Goal: Transaction & Acquisition: Obtain resource

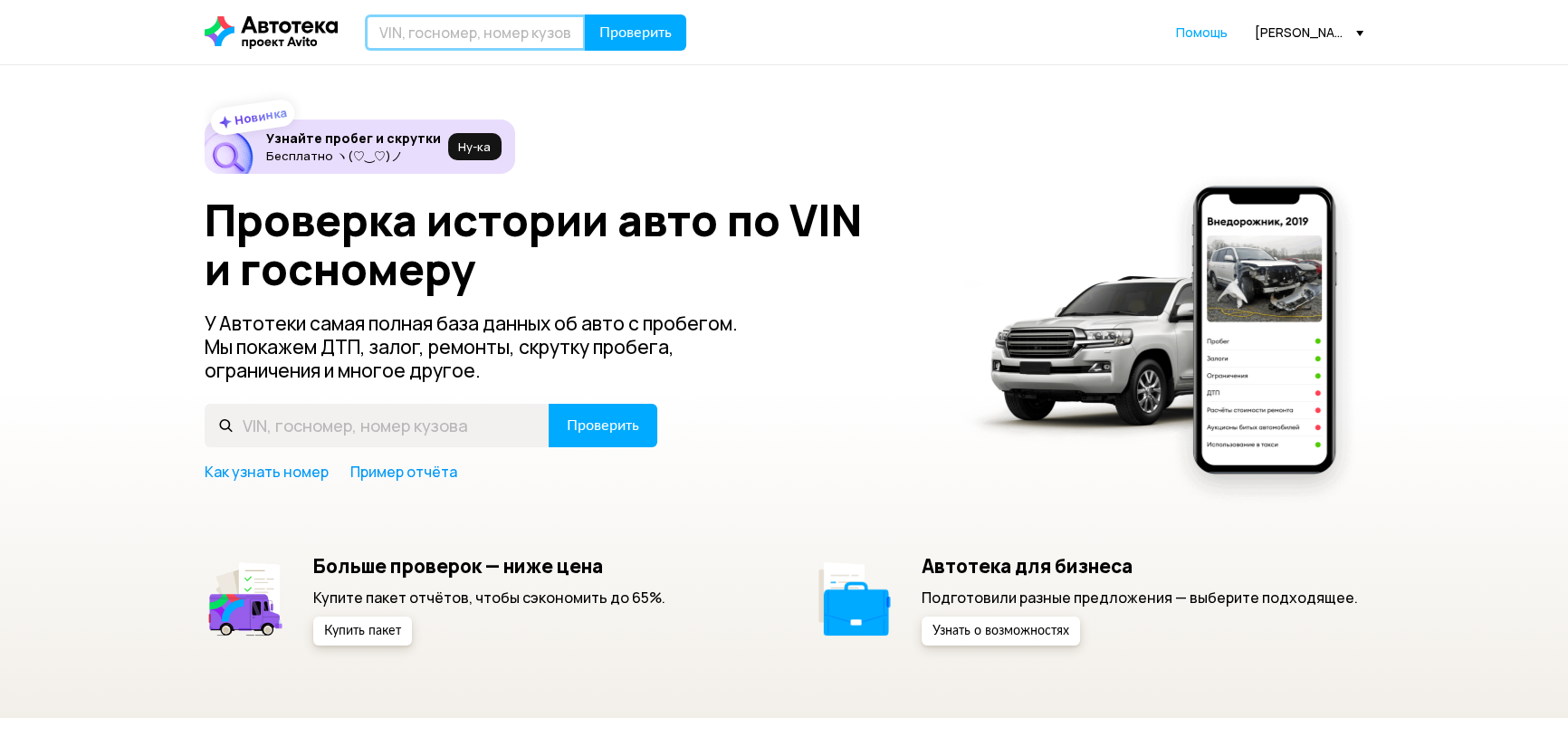
drag, startPoint x: 0, startPoint y: 0, endPoint x: 415, endPoint y: 24, distance: 415.7
click at [415, 24] on input "text" at bounding box center [476, 33] width 221 height 37
paste input "SUZUKI GRAND VITARA '2011"
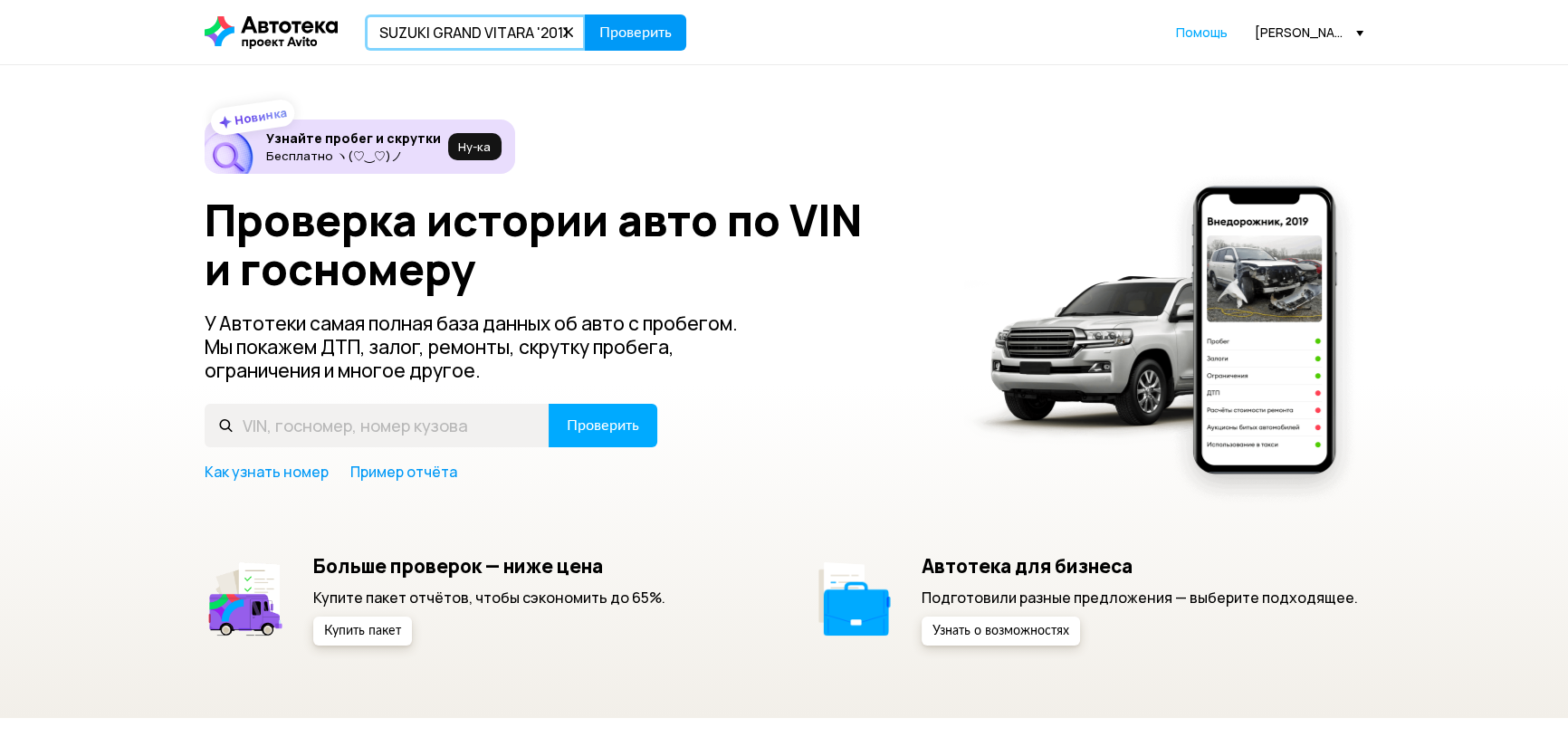
type input "SUZUKI GRAND VITARA '2011"
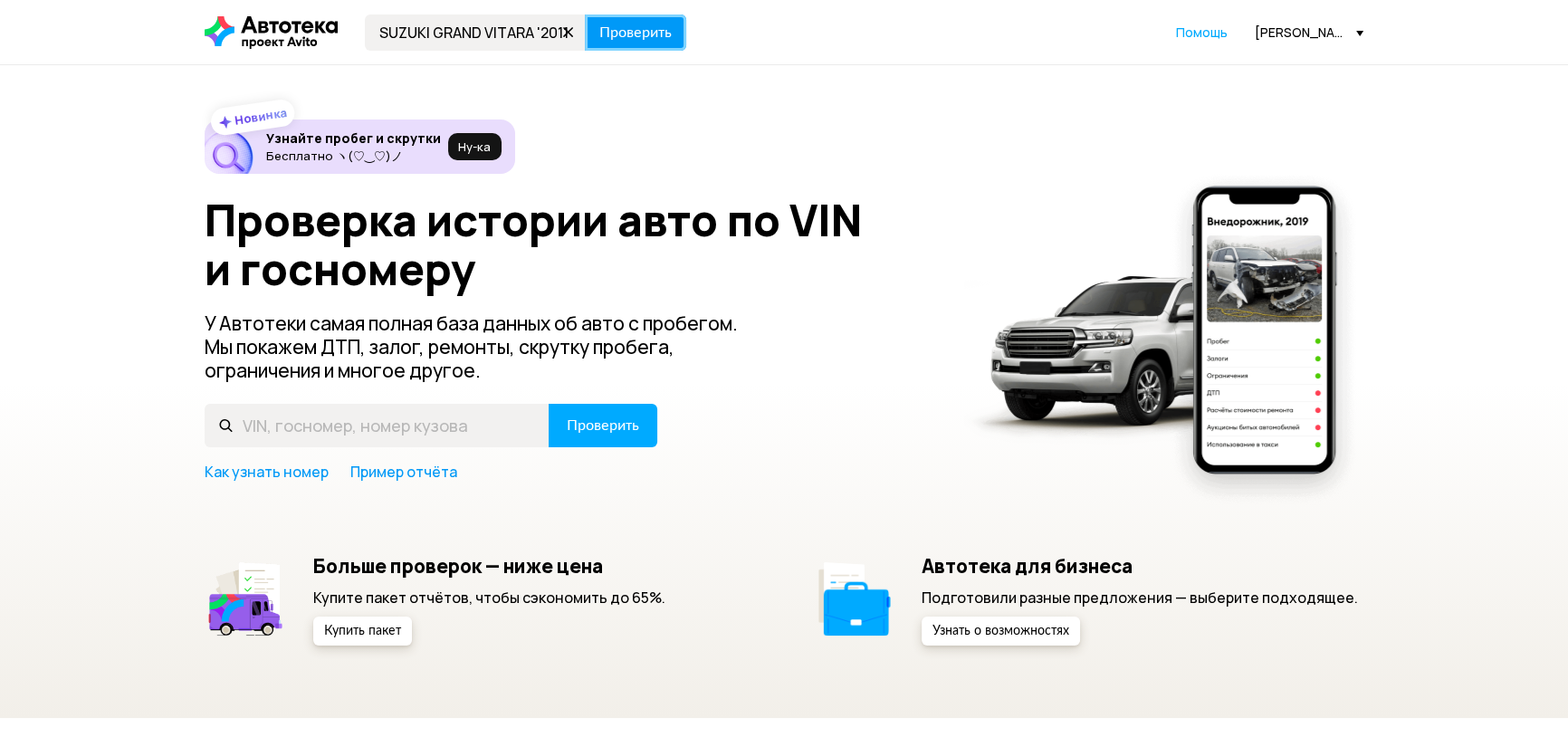
click at [627, 27] on span "Проверить" at bounding box center [635, 33] width 72 height 15
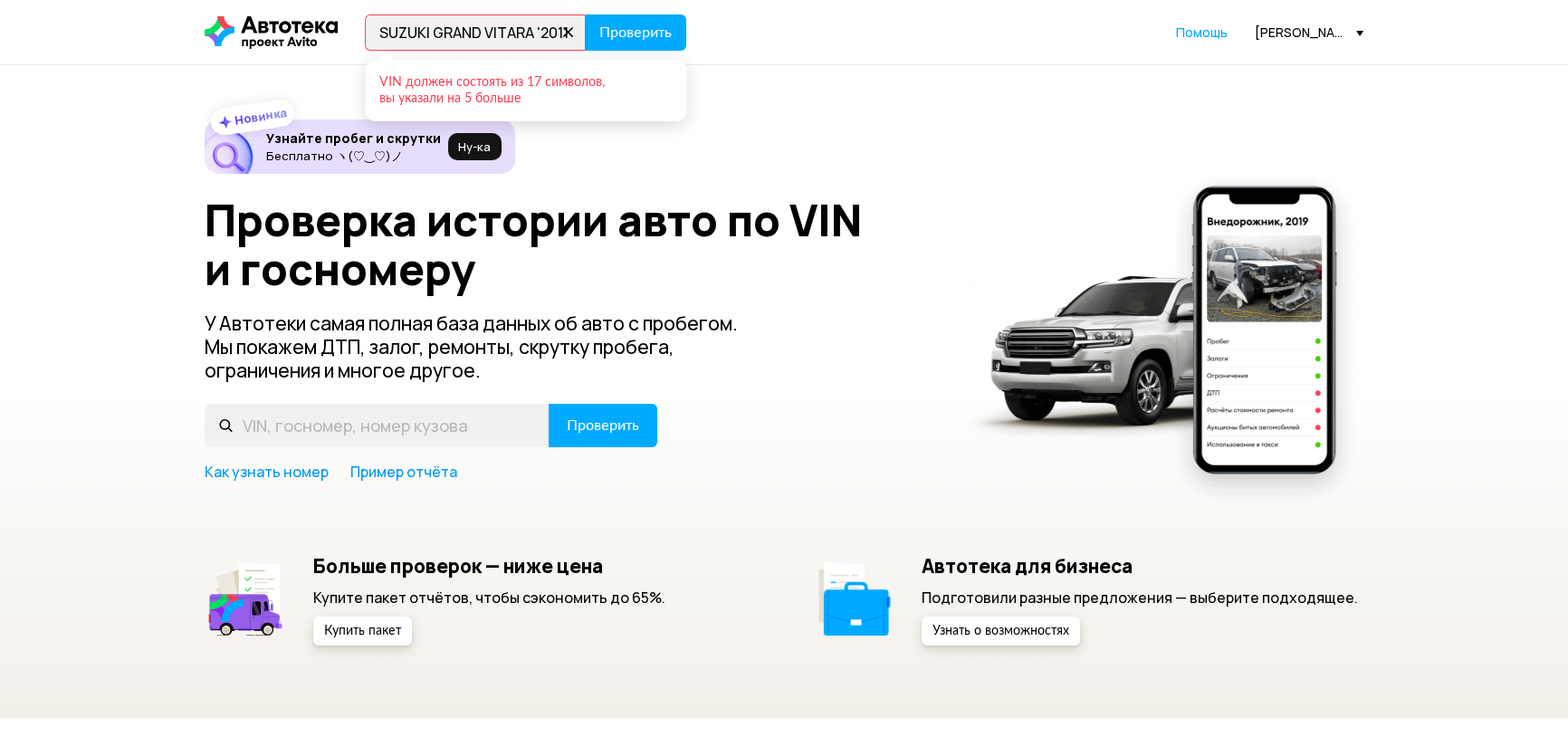
click at [571, 36] on icon at bounding box center [569, 33] width 26 height 26
click at [441, 31] on input "text" at bounding box center [476, 33] width 221 height 37
paste input "[VEHICLE_IDENTIFICATION_NUMBER]"
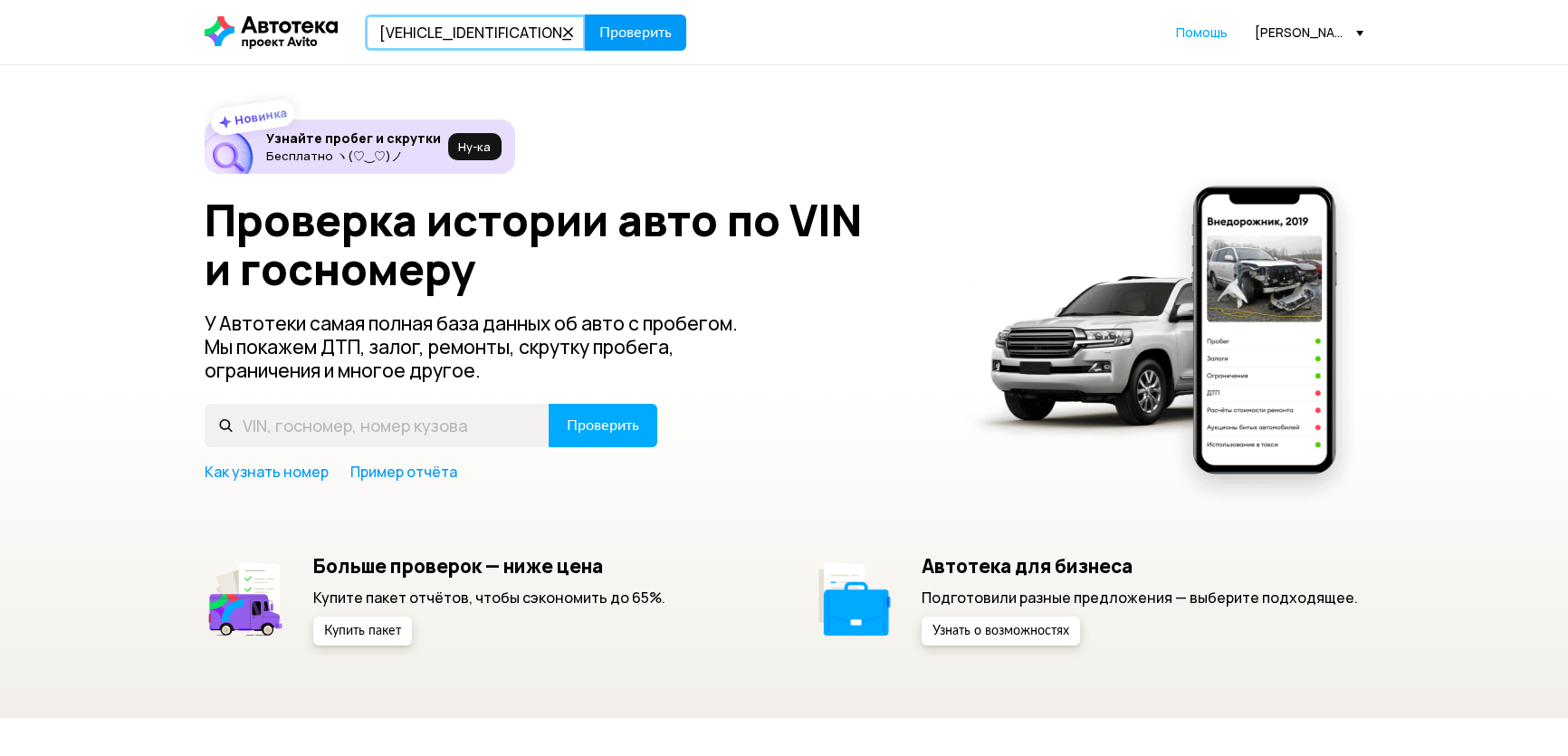
type input "[VEHICLE_IDENTIFICATION_NUMBER]"
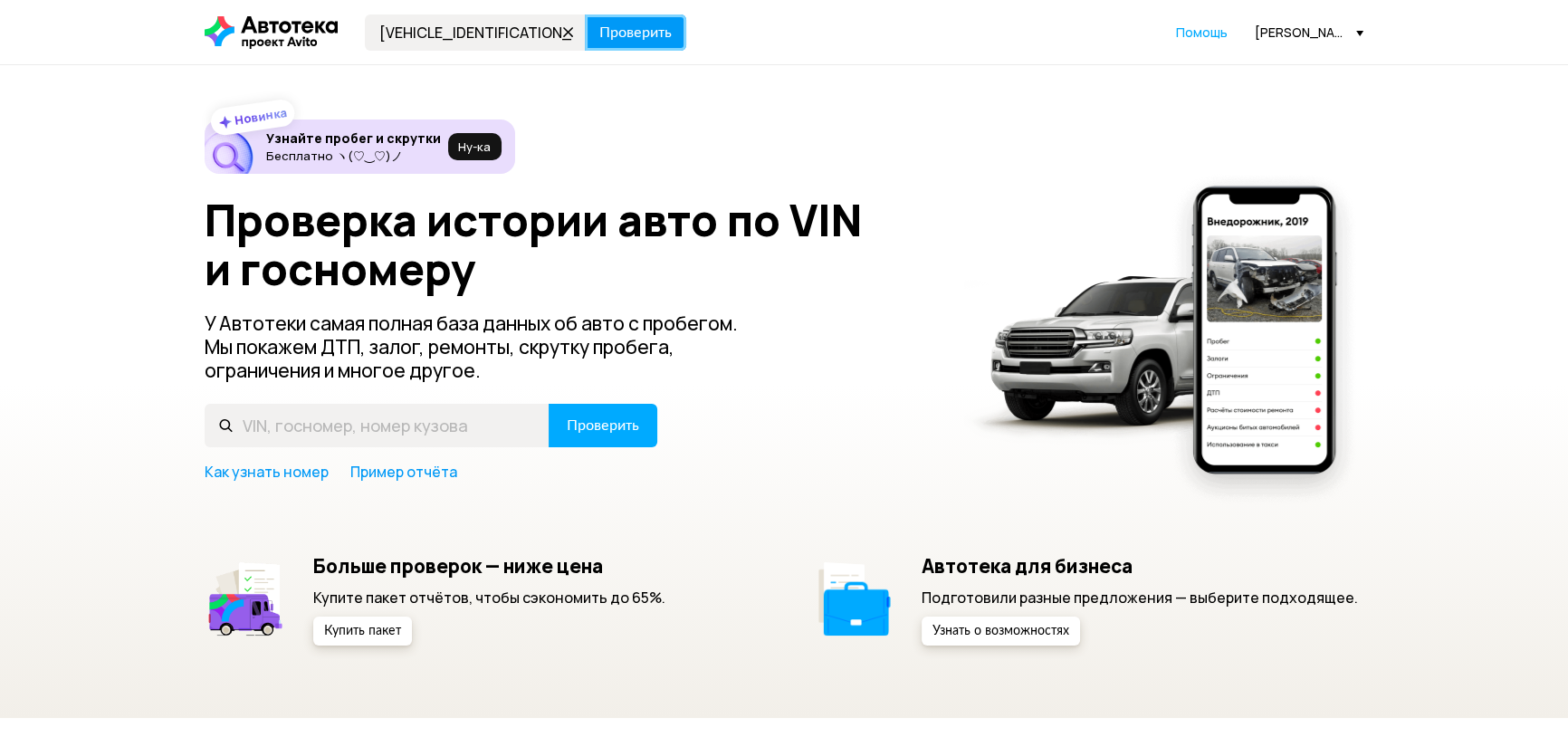
click at [653, 26] on span "Проверить" at bounding box center [635, 33] width 72 height 15
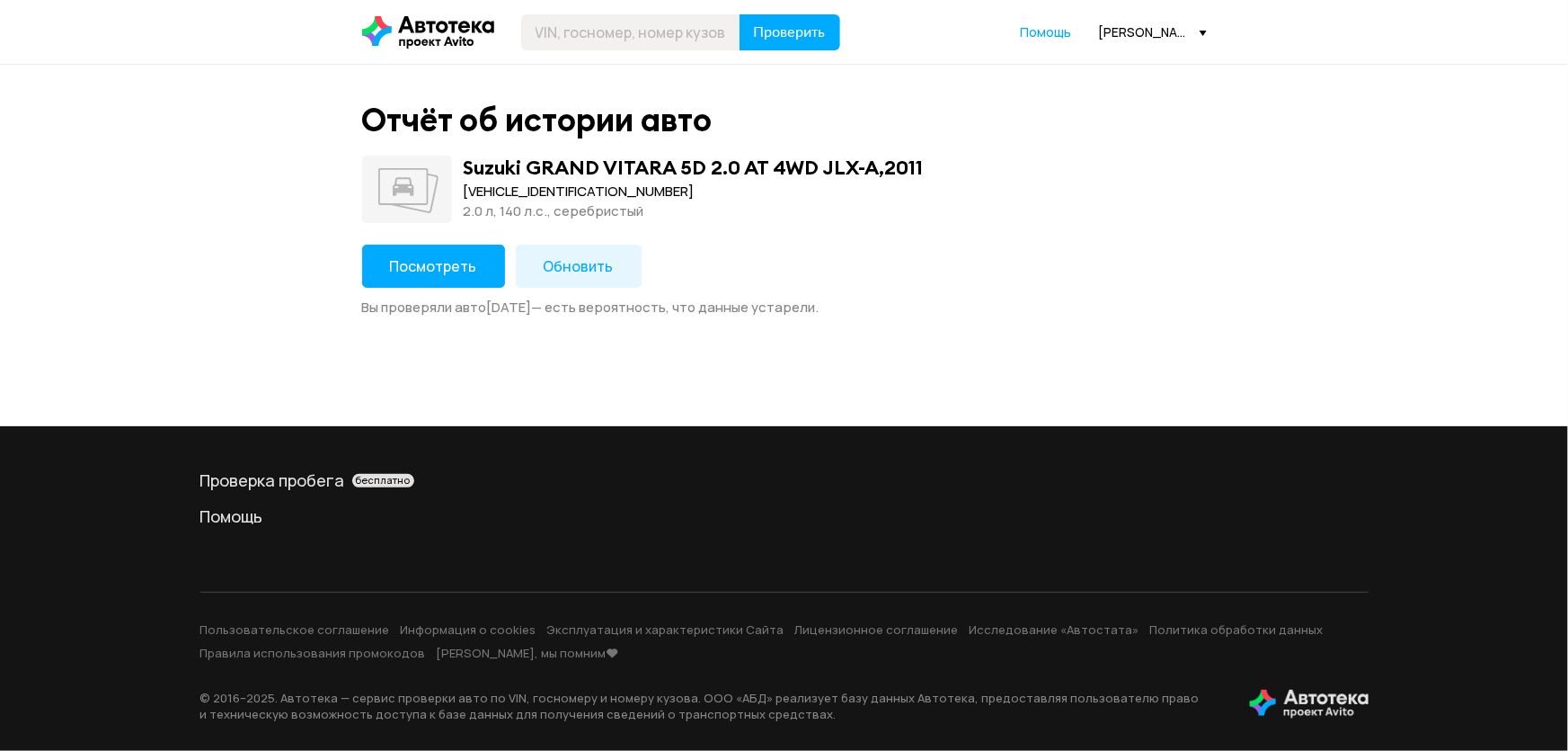
click at [461, 264] on span "Посмотреть" at bounding box center [433, 266] width 87 height 20
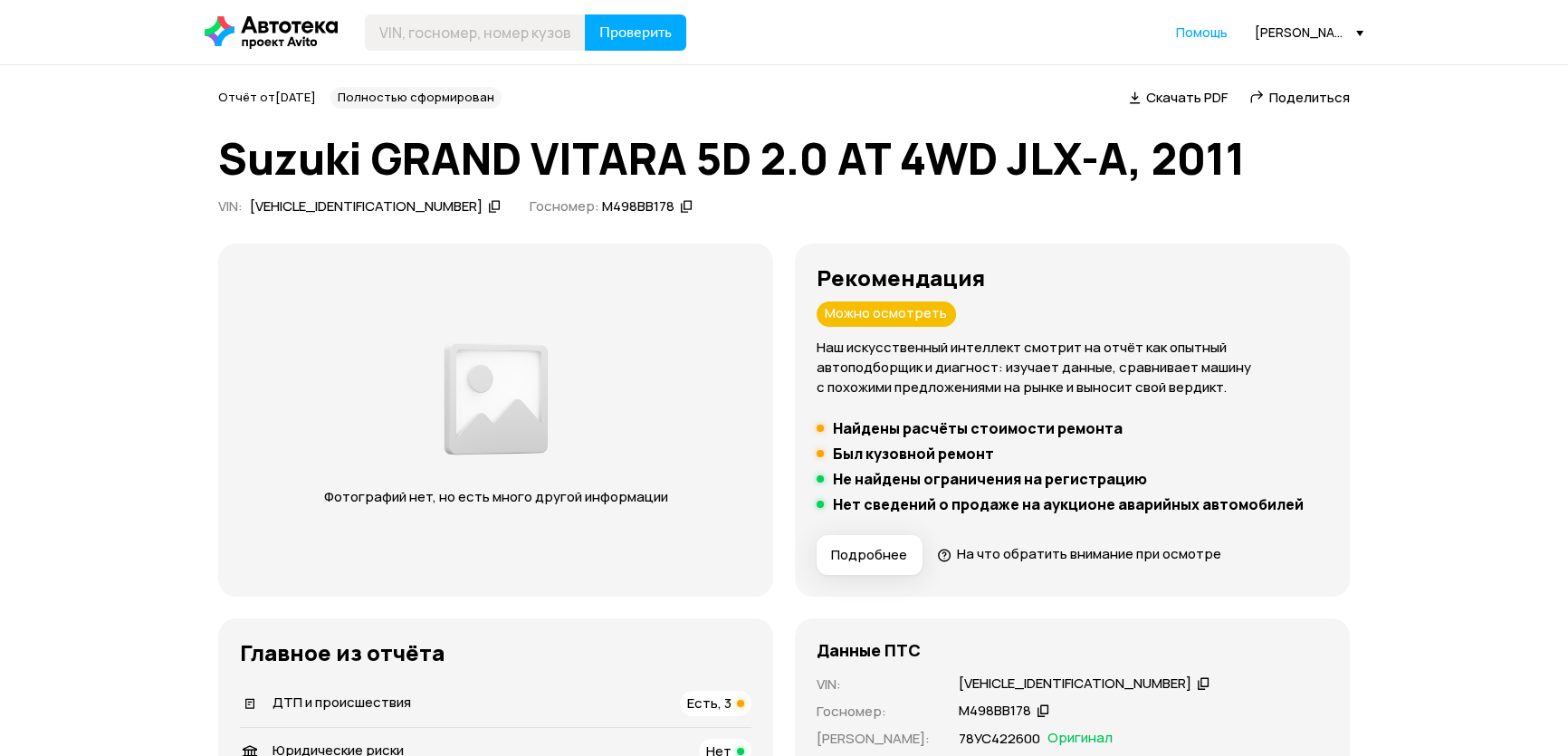
click at [1165, 105] on span "Скачать PDF" at bounding box center [1187, 97] width 82 height 19
